Goal: Information Seeking & Learning: Learn about a topic

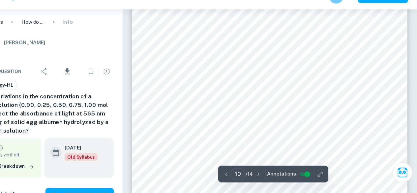
scroll to position [3399, 0]
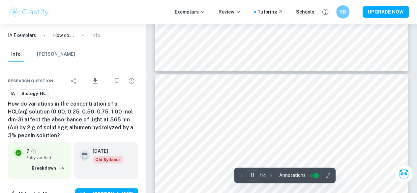
type input "12"
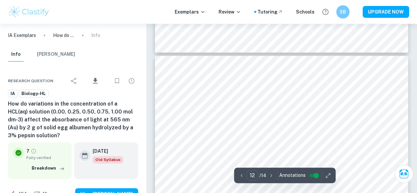
scroll to position [4074, 0]
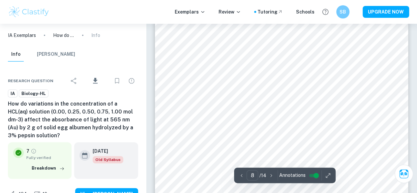
scroll to position [2575, 0]
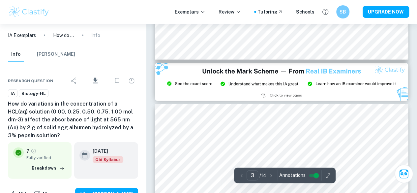
type input "2"
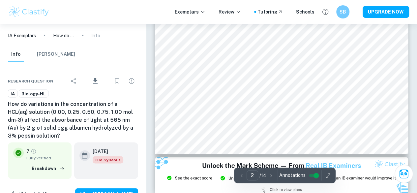
scroll to position [581, 0]
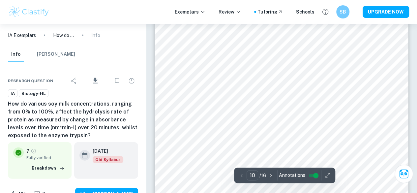
scroll to position [3255, 0]
type input "11"
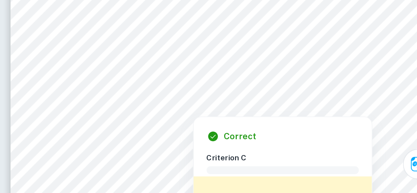
scroll to position [3534, 0]
